Goal: Check status: Check status

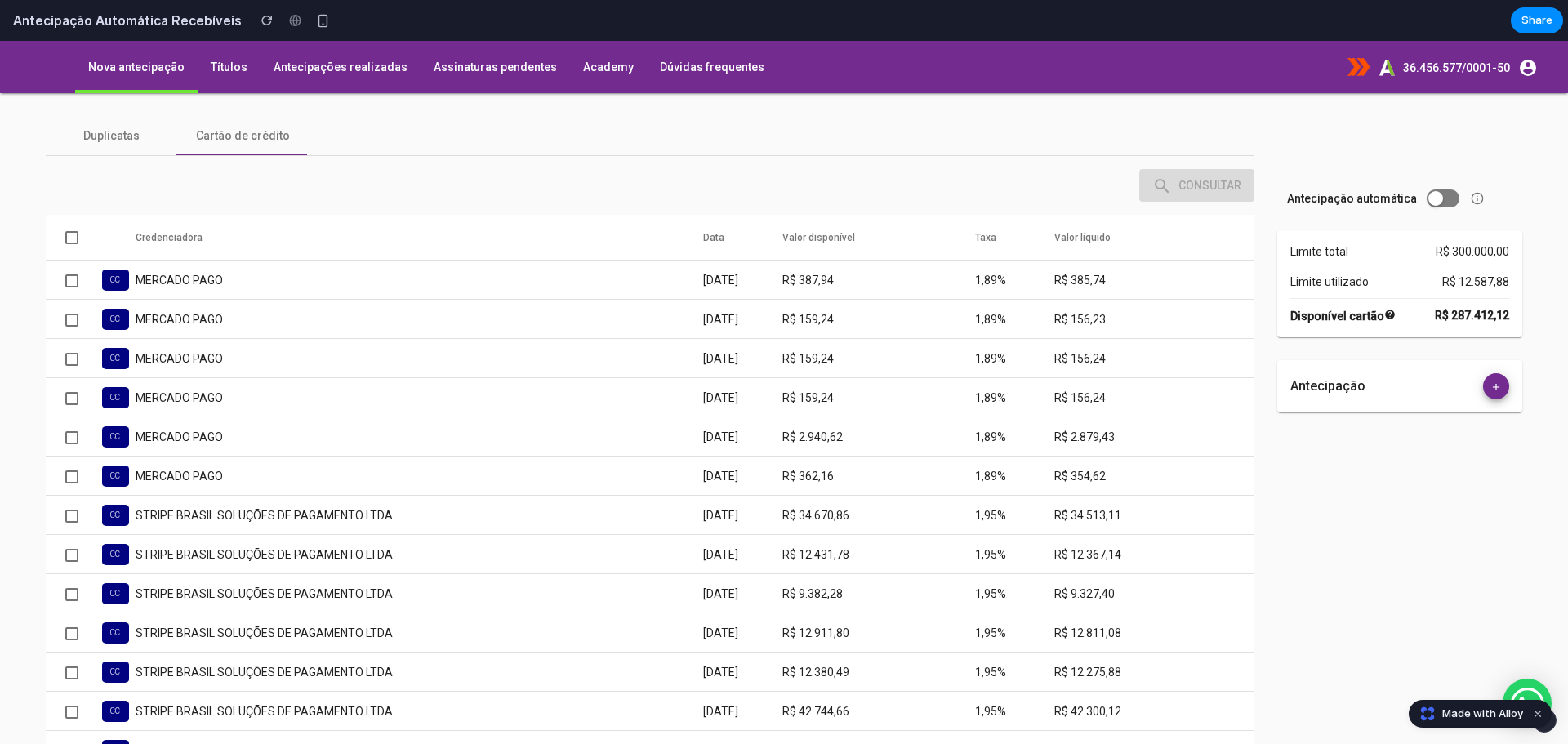
click at [68, 230] on mat-checkbox at bounding box center [71, 237] width 13 height 16
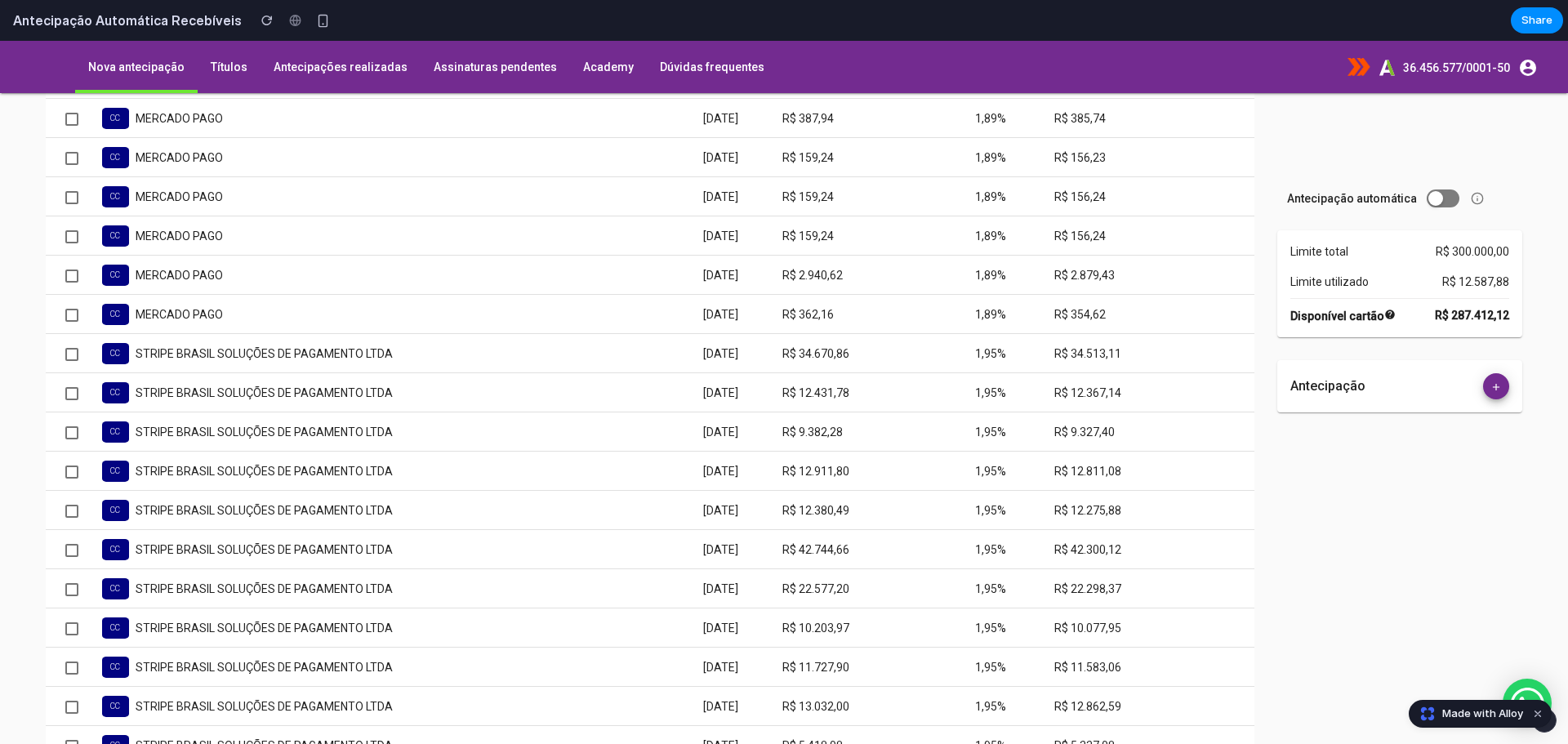
scroll to position [163, 0]
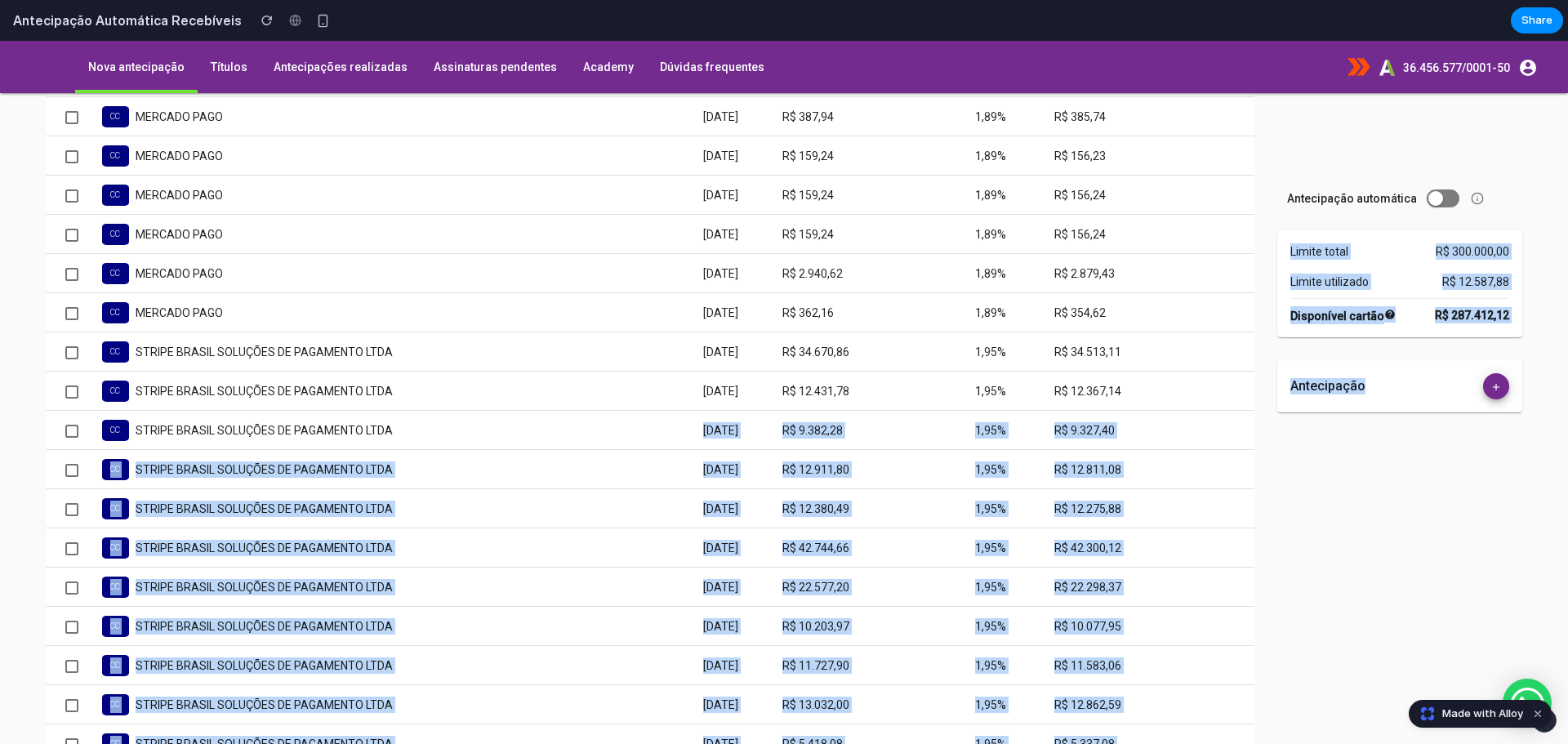
drag, startPoint x: 1423, startPoint y: 383, endPoint x: 445, endPoint y: 415, distance: 978.5
click at [519, 413] on app-adiantamento "Duplicatas Cartão de crédito Credenciadora Data Valor disponível Taxa Valor líq…" at bounding box center [784, 417] width 1568 height 650
click at [74, 391] on div at bounding box center [71, 392] width 13 height 13
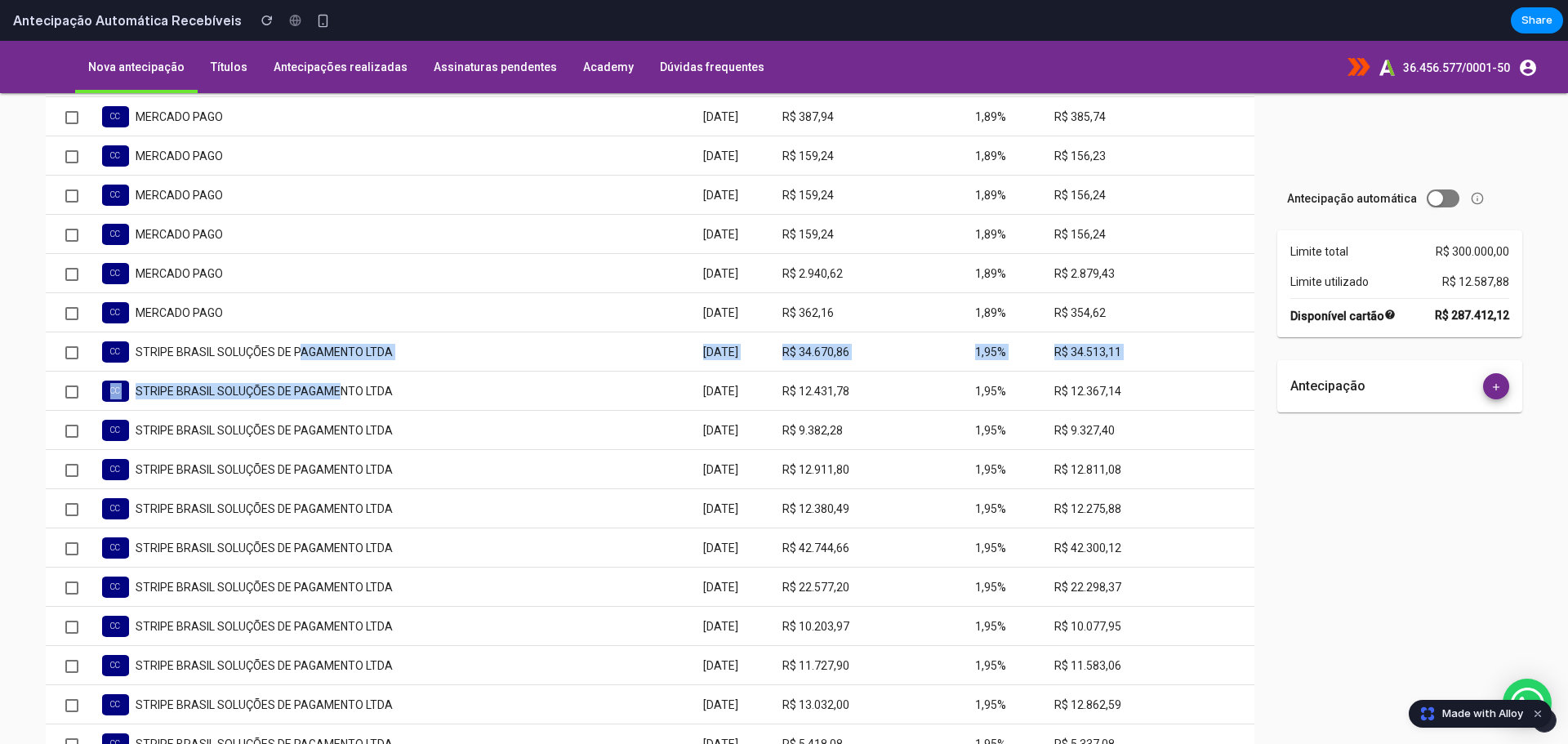
drag, startPoint x: 299, startPoint y: 341, endPoint x: 337, endPoint y: 388, distance: 60.4
click at [336, 387] on tbody "[PERSON_NAME] PAGO [DATE] R$ 387,94 1,89% R$ 385,74 [PERSON_NAME] PAGO [DATE] R…" at bounding box center [650, 646] width 1208 height 1097
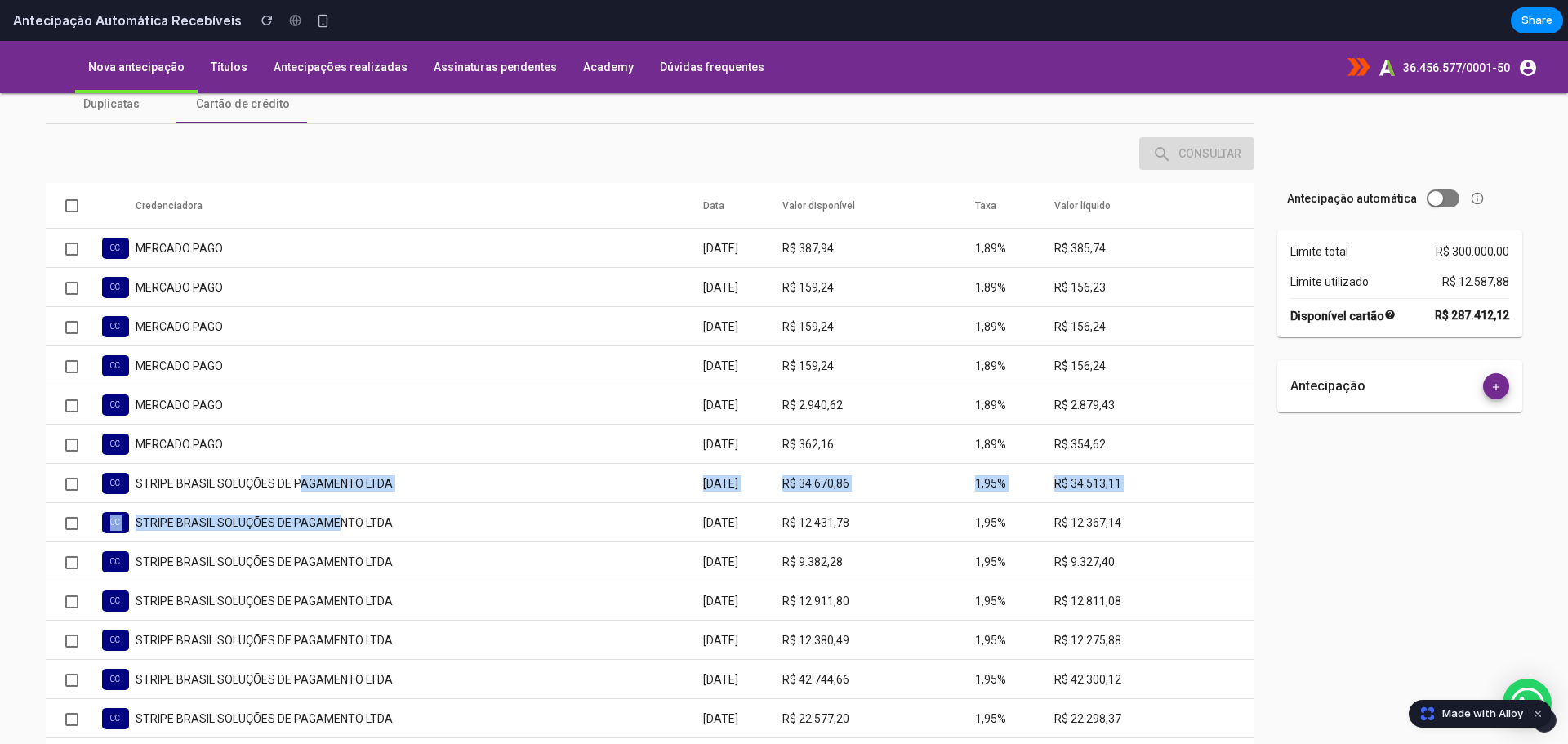
scroll to position [0, 0]
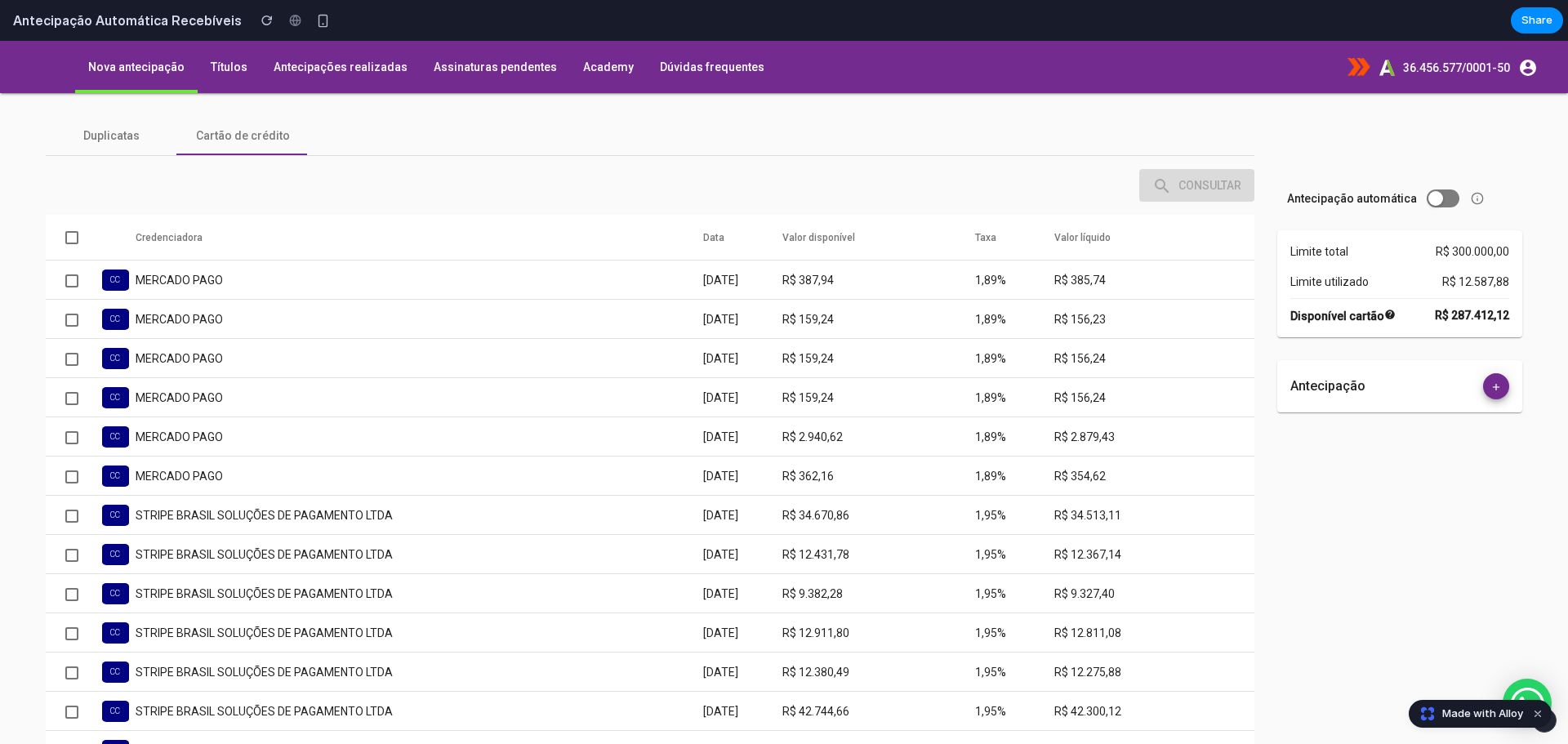
click at [545, 185] on div "search CONSULTAR" at bounding box center [650, 182] width 1208 height 53
click at [155, 145] on div "Duplicatas" at bounding box center [111, 136] width 130 height 39
